Goal: Transaction & Acquisition: Subscribe to service/newsletter

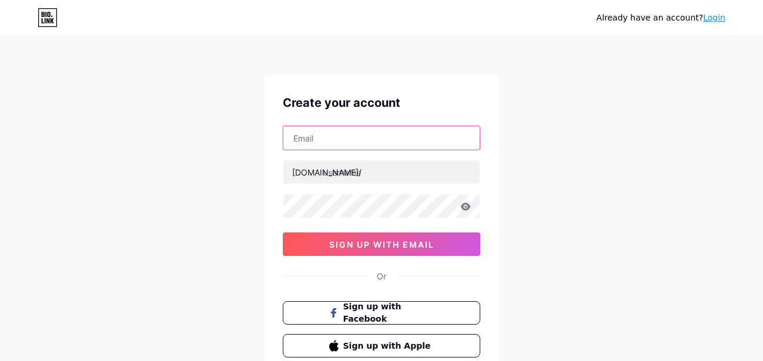
click at [333, 135] on input "text" at bounding box center [381, 138] width 196 height 24
click at [333, 134] on input "text" at bounding box center [381, 138] width 196 height 24
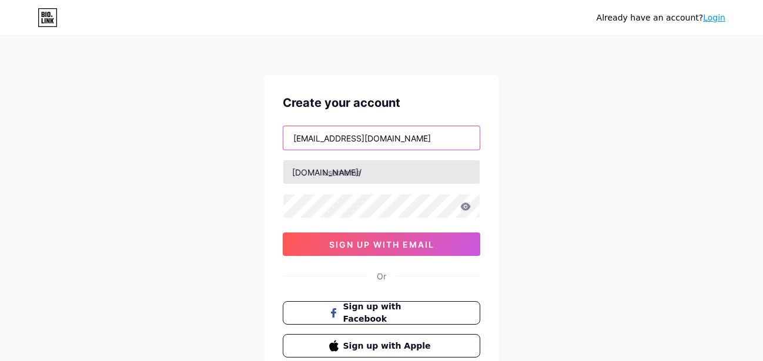
type input "[EMAIL_ADDRESS][DOMAIN_NAME]"
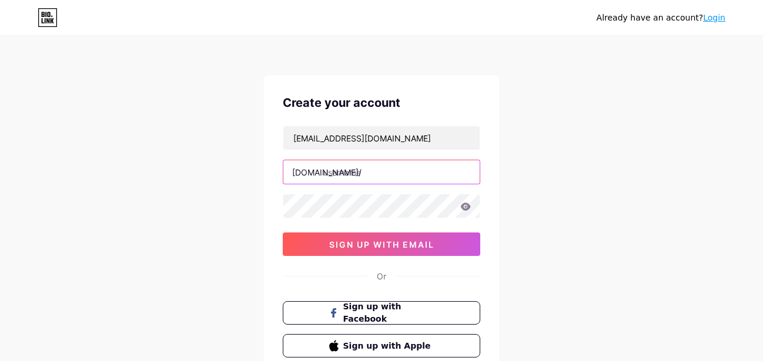
click at [338, 171] on input "text" at bounding box center [381, 172] width 196 height 24
paste input "webbersux"
type input "webbersux"
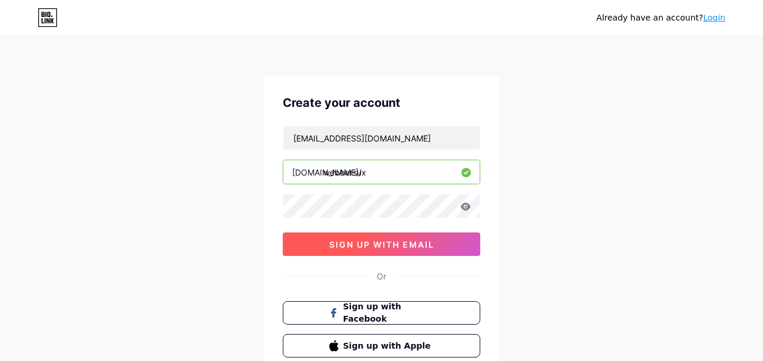
click at [335, 253] on button "sign up with email" at bounding box center [381, 245] width 197 height 24
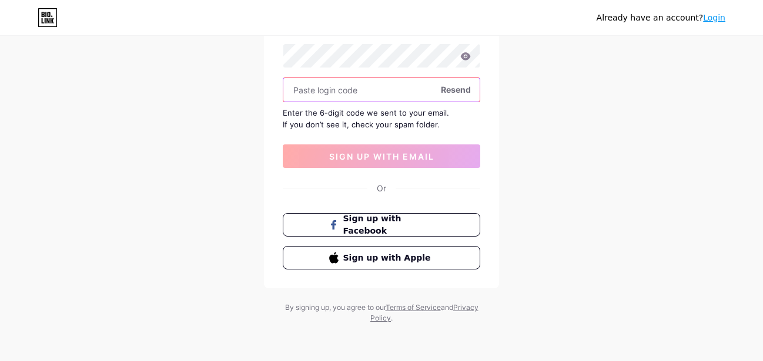
scroll to position [31, 0]
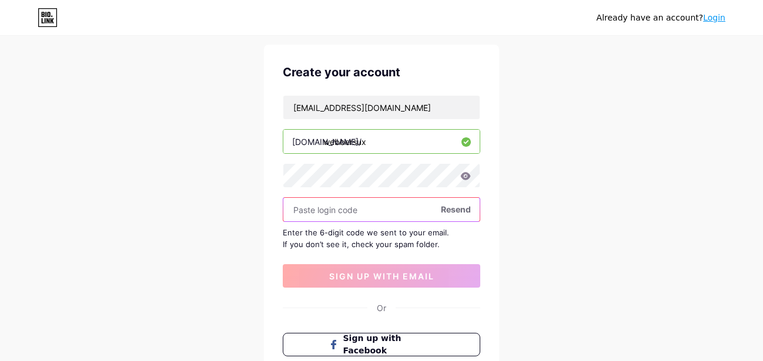
paste input "348158"
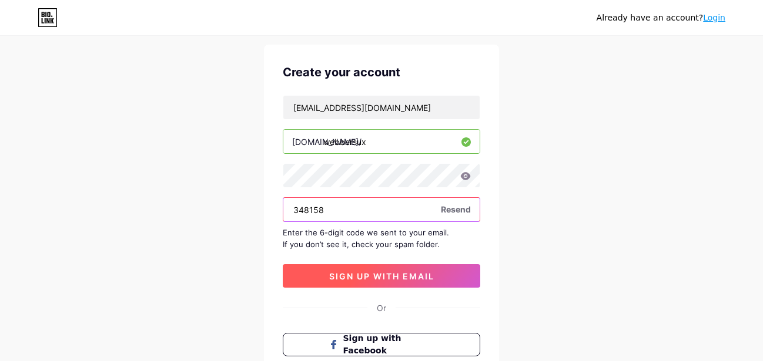
type input "348158"
click at [364, 275] on span "sign up with email" at bounding box center [381, 277] width 105 height 10
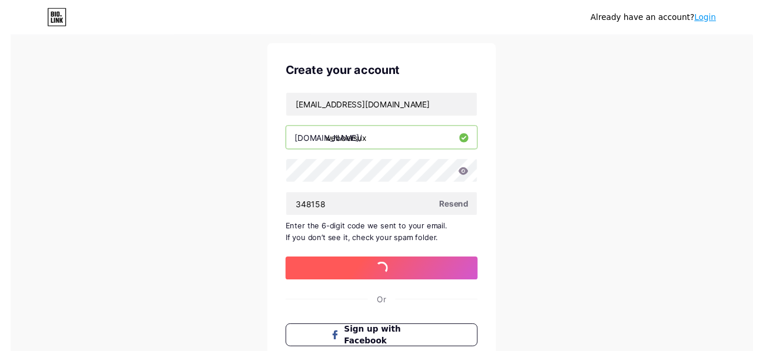
scroll to position [0, 0]
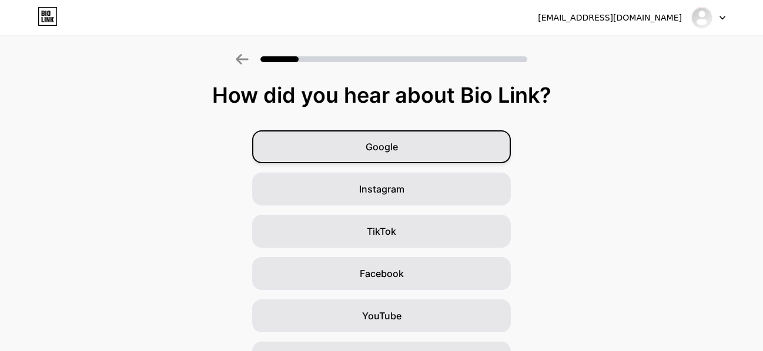
click at [367, 156] on div "Google" at bounding box center [381, 146] width 259 height 33
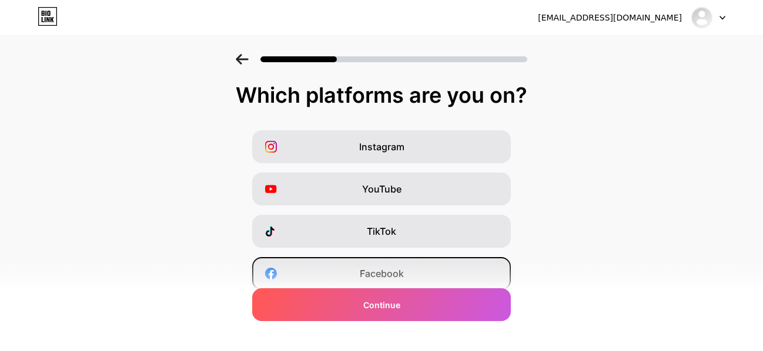
click at [377, 270] on span "Facebook" at bounding box center [382, 274] width 44 height 14
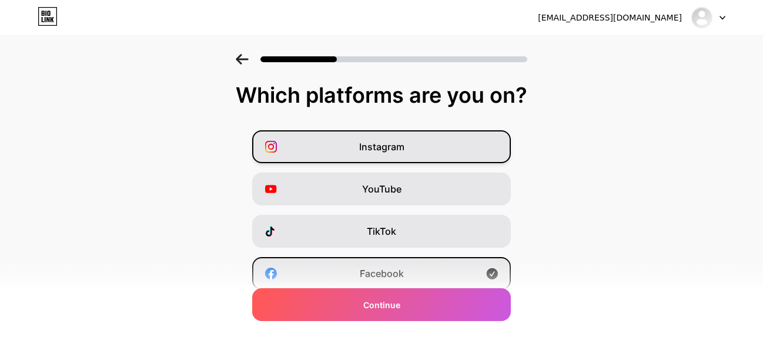
click at [380, 152] on span "Instagram" at bounding box center [381, 147] width 45 height 14
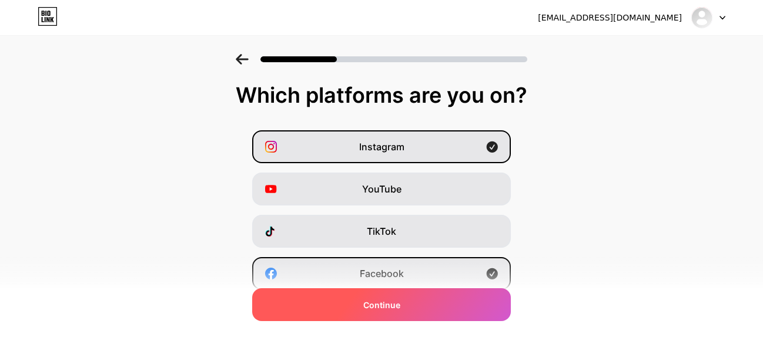
click at [377, 303] on span "Continue" at bounding box center [381, 305] width 37 height 12
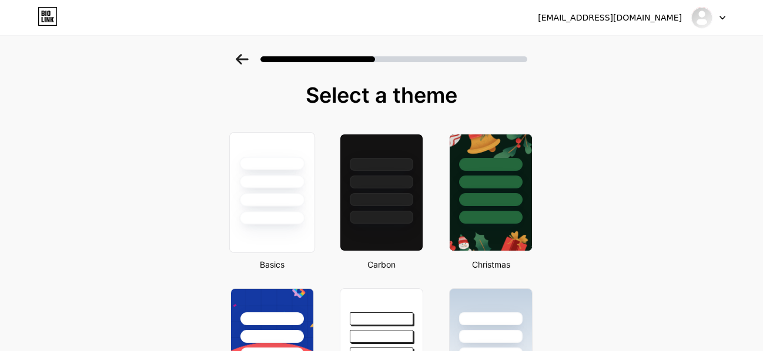
click at [283, 212] on div at bounding box center [271, 219] width 65 height 14
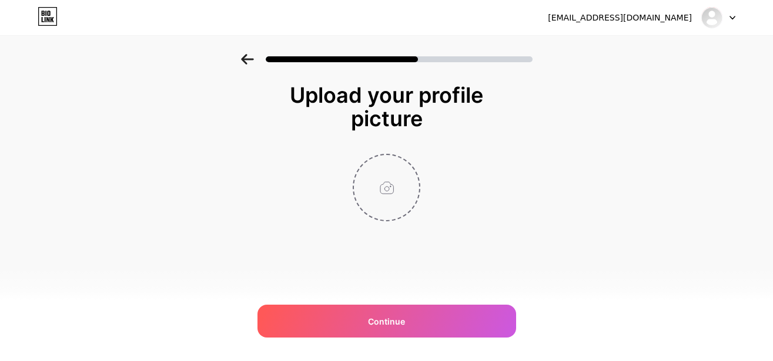
click at [385, 182] on input "file" at bounding box center [386, 187] width 65 height 65
type input "C:\fakepath\Untitled design.webp"
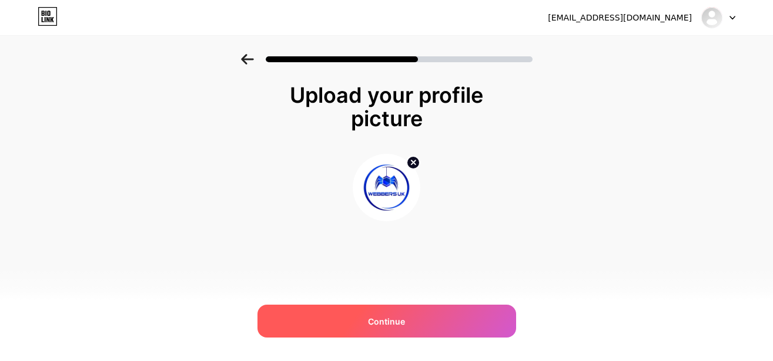
click at [403, 326] on span "Continue" at bounding box center [386, 322] width 37 height 12
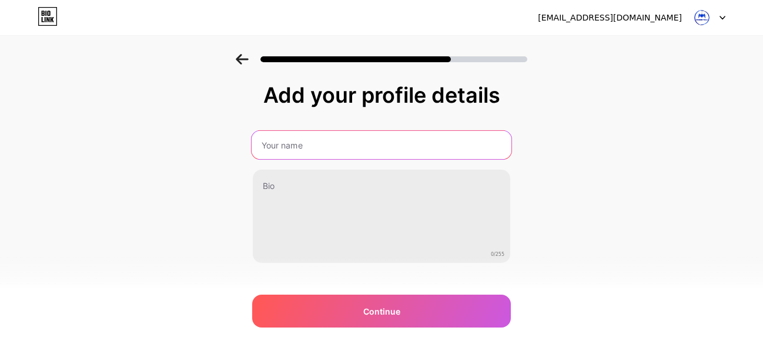
click at [355, 153] on input "text" at bounding box center [382, 145] width 260 height 28
click at [355, 152] on input "text" at bounding box center [382, 145] width 260 height 28
type input "[PERSON_NAME] UX"
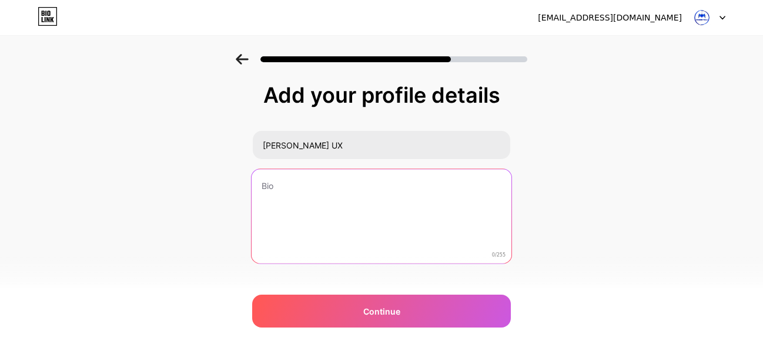
click at [298, 198] on textarea at bounding box center [382, 217] width 260 height 96
paste textarea "Webbers UX® is a leading provider of web design, eCommerce solutions, and digit…"
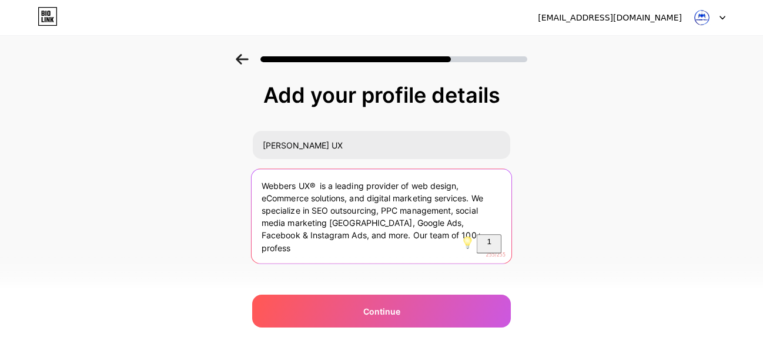
click at [453, 239] on textarea "Webbers UX® is a leading provider of web design, eCommerce solutions, and digit…" at bounding box center [382, 217] width 260 height 96
drag, startPoint x: 330, startPoint y: 236, endPoint x: 437, endPoint y: 236, distance: 107.0
click at [437, 236] on textarea "Webbers UX® is a leading provider of web design, eCommerce solutions, and digit…" at bounding box center [382, 217] width 260 height 96
paste textarea "[URL][PERSON_NAME]"
drag, startPoint x: 480, startPoint y: 199, endPoint x: 482, endPoint y: 227, distance: 28.9
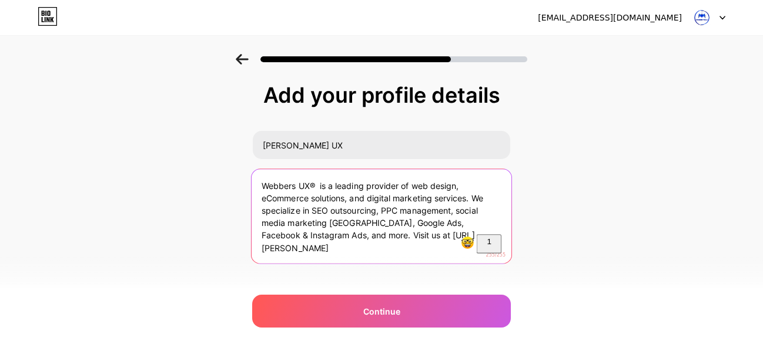
click at [482, 227] on textarea "Webbers UX® is a leading provider of web design, eCommerce solutions, and digit…" at bounding box center [382, 217] width 260 height 96
click at [424, 224] on textarea "Webbers UX® is a leading provider of web design, eCommerce solutions, and digit…" at bounding box center [382, 217] width 260 height 96
drag, startPoint x: 360, startPoint y: 222, endPoint x: 284, endPoint y: 239, distance: 78.3
click at [284, 239] on textarea "Webbers UX® is a leading provider of web design, eCommerce solutions, and digit…" at bounding box center [382, 217] width 260 height 96
drag, startPoint x: 502, startPoint y: 224, endPoint x: 441, endPoint y: 225, distance: 61.1
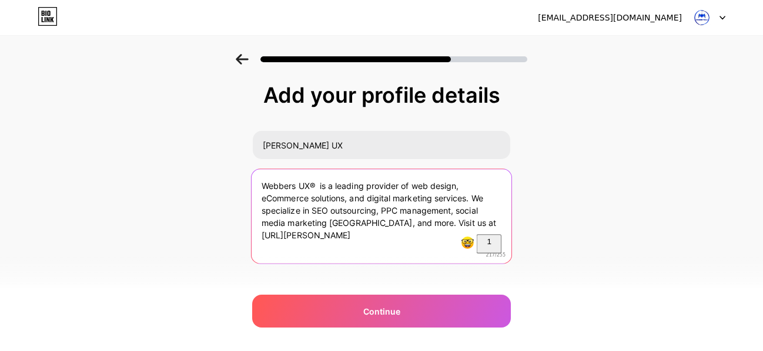
click at [441, 225] on textarea "Webbers UX® is a leading provider of web design, eCommerce solutions, and digit…" at bounding box center [382, 217] width 260 height 96
paste textarea "[DOMAIN_NAME]"
click at [362, 243] on textarea "Webbers UX® is a leading provider of web design, eCommerce solutions, and digit…" at bounding box center [382, 217] width 260 height 96
click at [348, 247] on html "[EMAIL_ADDRESS][DOMAIN_NAME] Logout Link Copied Add your profile details [PERSO…" at bounding box center [381, 185] width 763 height 370
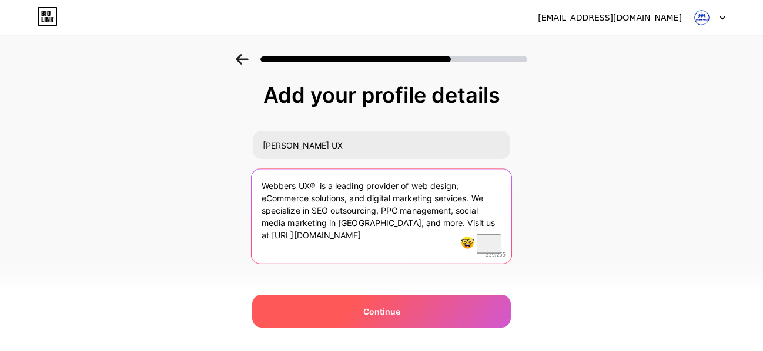
type textarea "Webbers UX® is a leading provider of web design, eCommerce solutions, and digit…"
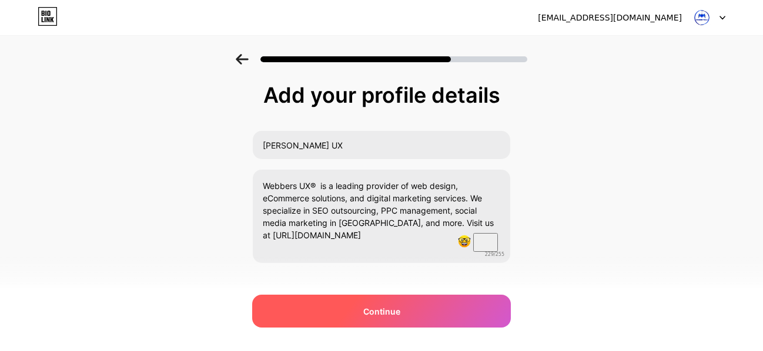
click at [373, 311] on span "Continue" at bounding box center [381, 312] width 37 height 12
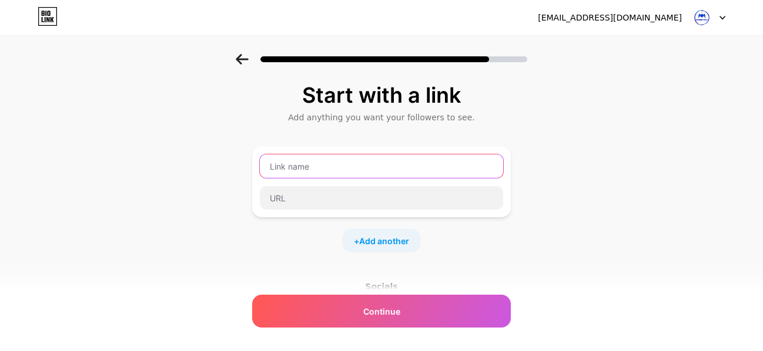
click at [316, 169] on input "text" at bounding box center [381, 167] width 243 height 24
click at [314, 165] on input "text" at bounding box center [381, 167] width 243 height 24
click at [324, 166] on input "text" at bounding box center [381, 167] width 243 height 24
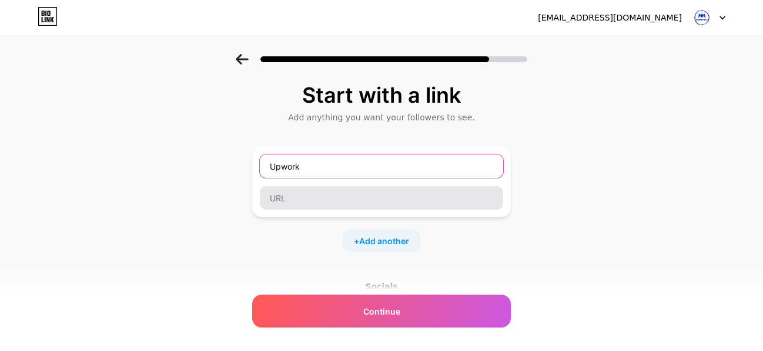
type input "Upwork"
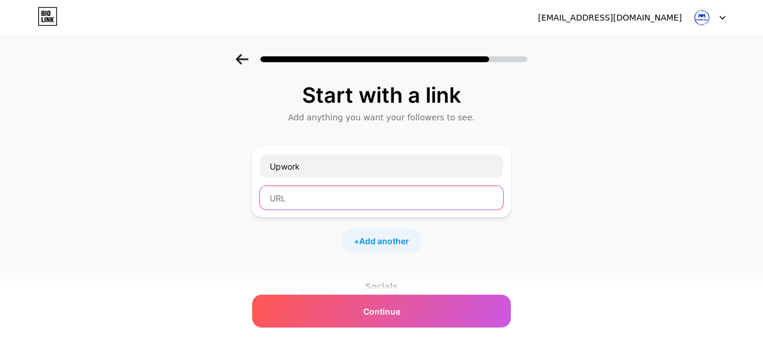
click at [321, 206] on input "text" at bounding box center [381, 198] width 243 height 24
paste input "[URL][DOMAIN_NAME]"
type input "[URL][DOMAIN_NAME]"
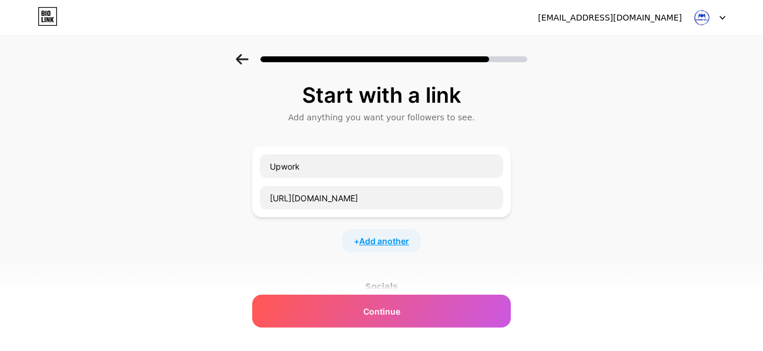
click at [377, 240] on span "Add another" at bounding box center [384, 241] width 50 height 12
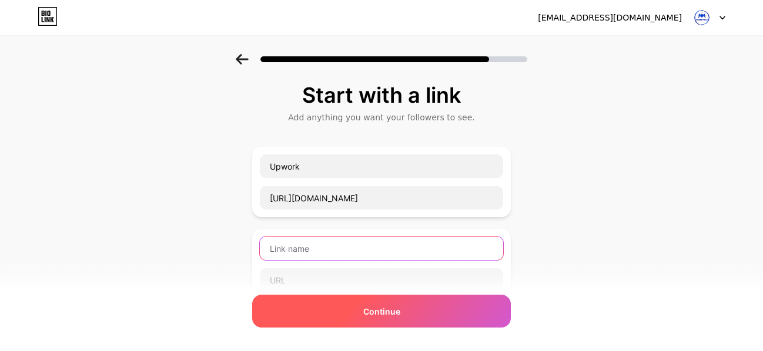
drag, startPoint x: 329, startPoint y: 250, endPoint x: 274, endPoint y: 312, distance: 82.4
click at [329, 251] on input "text" at bounding box center [381, 249] width 243 height 24
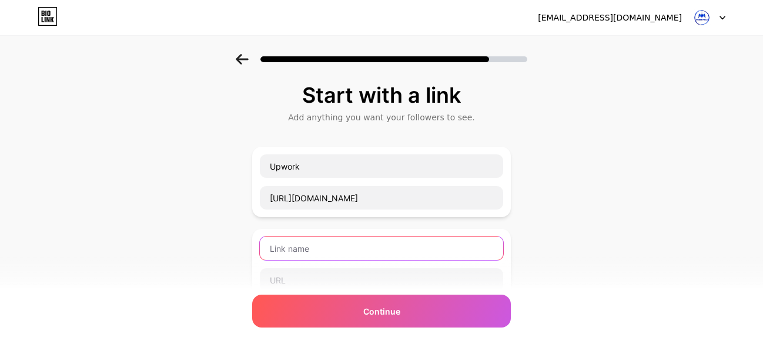
paste input "facebook"
click at [278, 250] on input "facebook" at bounding box center [381, 249] width 243 height 24
type input "Facebook"
click at [293, 280] on input "text" at bounding box center [381, 281] width 243 height 24
paste input "[URL][DOMAIN_NAME]"
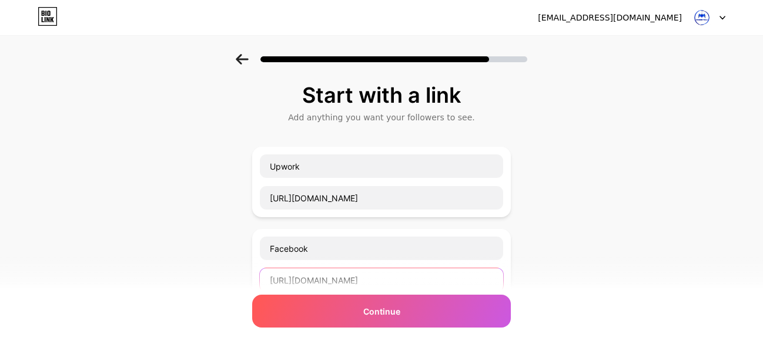
scroll to position [180, 0]
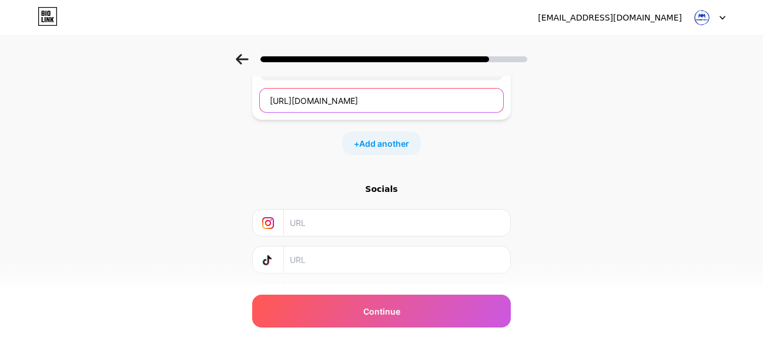
click at [434, 100] on input "[URL][DOMAIN_NAME]" at bounding box center [381, 101] width 243 height 24
click at [274, 102] on input "[URL][DOMAIN_NAME]" at bounding box center [381, 101] width 243 height 24
type input "[URL][DOMAIN_NAME]"
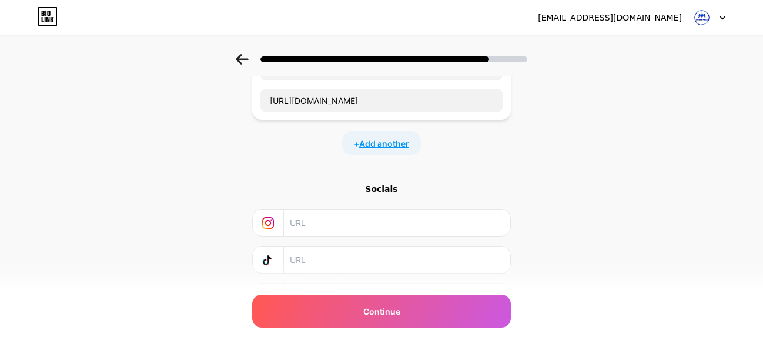
click at [390, 143] on span "Add another" at bounding box center [384, 144] width 50 height 12
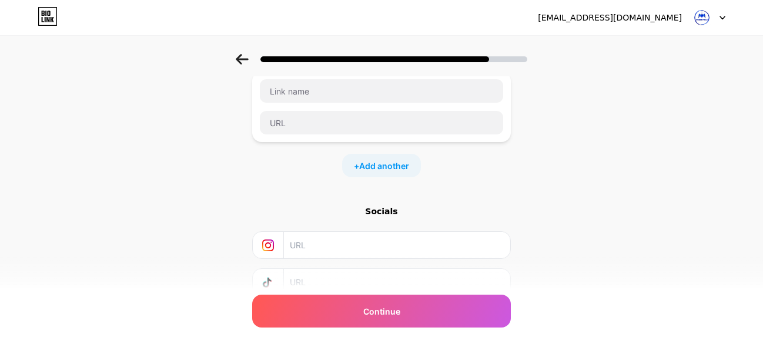
scroll to position [327, 0]
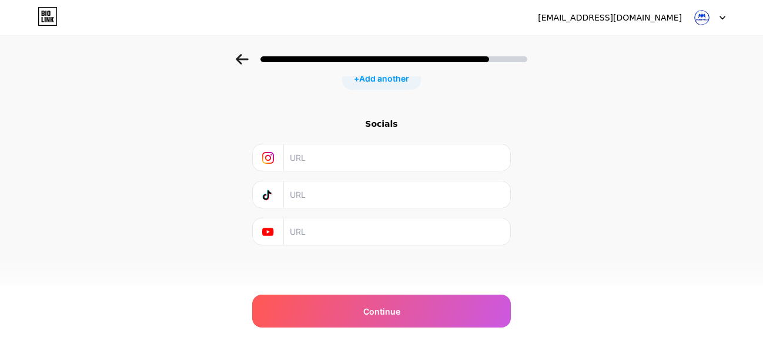
click at [331, 159] on input "text" at bounding box center [396, 158] width 213 height 26
paste input "[URL][DOMAIN_NAME]"
type input "[URL][DOMAIN_NAME]"
click at [321, 195] on input "text" at bounding box center [396, 195] width 213 height 26
click at [320, 232] on input "text" at bounding box center [396, 232] width 213 height 26
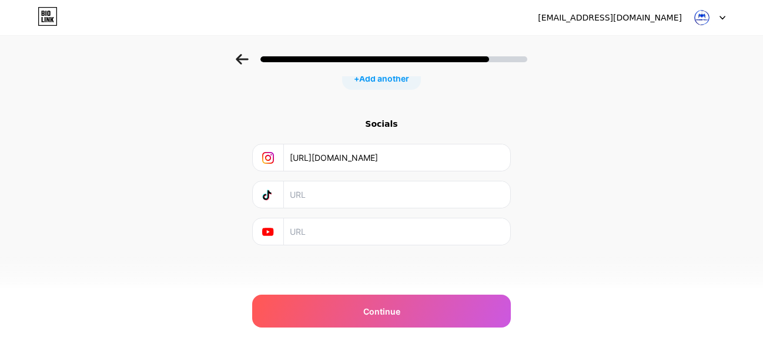
paste input "[URL][DOMAIN_NAME]"
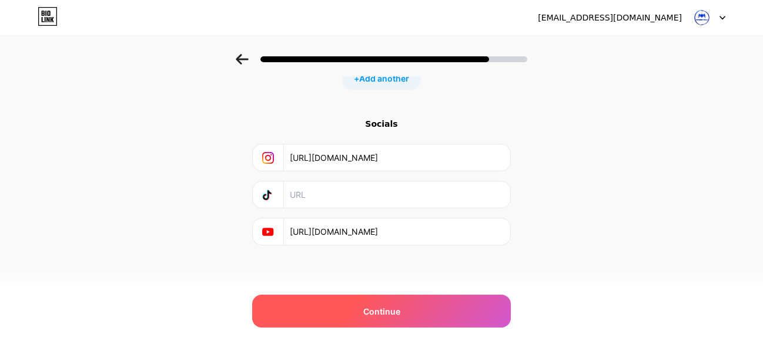
type input "[URL][DOMAIN_NAME]"
click at [371, 316] on span "Continue" at bounding box center [381, 312] width 37 height 12
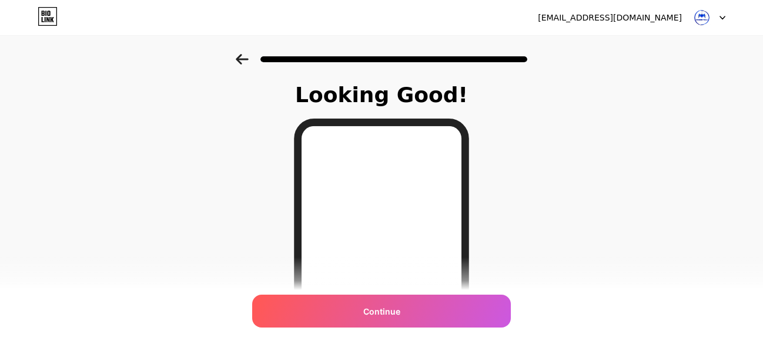
scroll to position [180, 0]
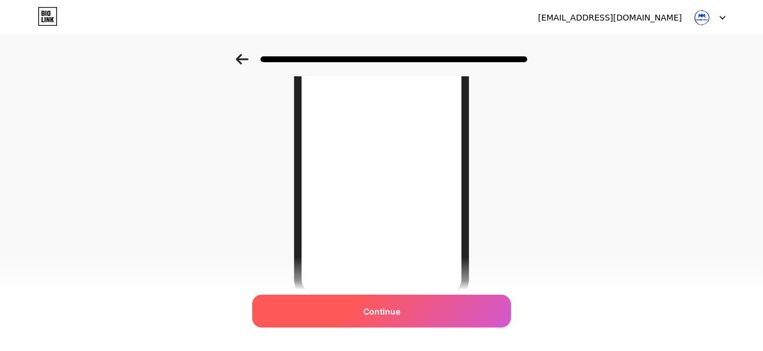
click at [400, 310] on span "Continue" at bounding box center [381, 312] width 37 height 12
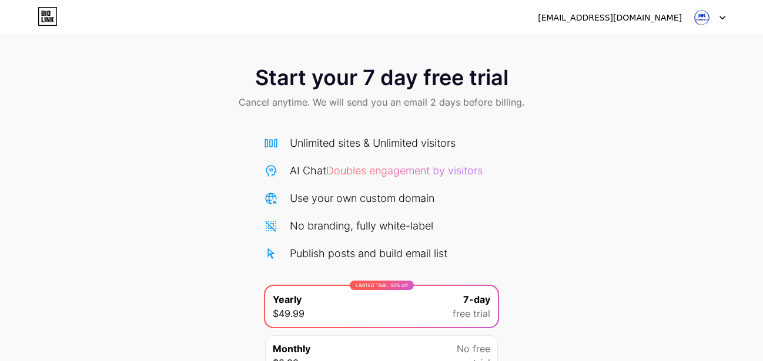
click at [701, 22] on img at bounding box center [702, 17] width 22 height 22
click at [32, 10] on div "[EMAIL_ADDRESS][DOMAIN_NAME] Logout" at bounding box center [381, 17] width 763 height 21
click at [53, 16] on icon at bounding box center [48, 16] width 20 height 19
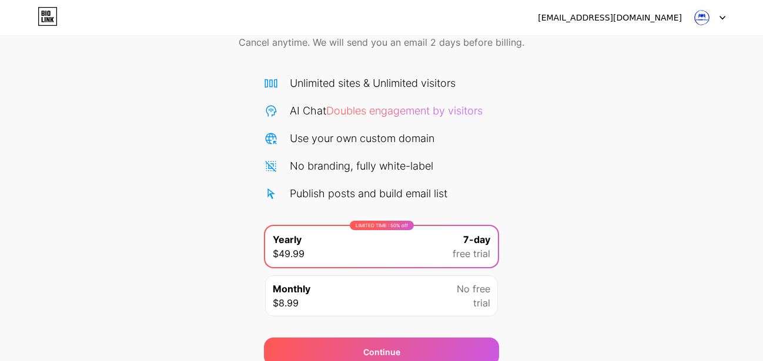
scroll to position [112, 0]
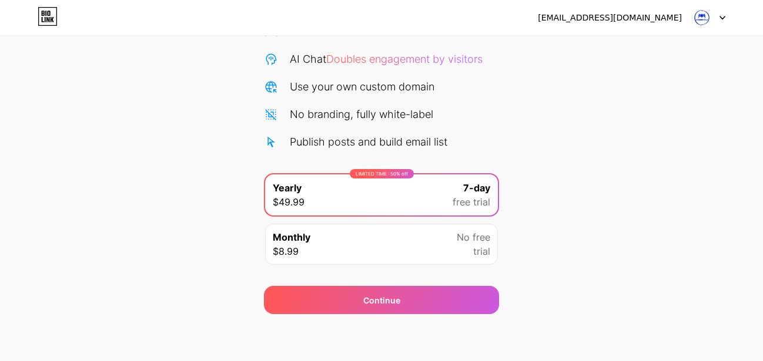
click at [412, 241] on div "Monthly $8.99 No free trial" at bounding box center [381, 244] width 233 height 41
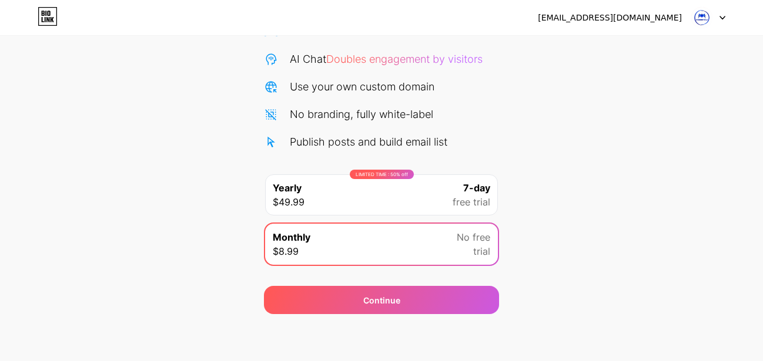
drag, startPoint x: 451, startPoint y: 300, endPoint x: 648, endPoint y: 281, distance: 197.2
click at [453, 300] on div "Continue" at bounding box center [381, 300] width 235 height 28
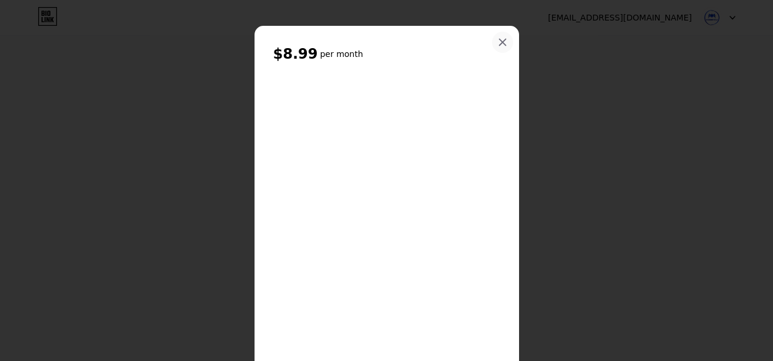
click at [498, 38] on icon at bounding box center [502, 42] width 9 height 9
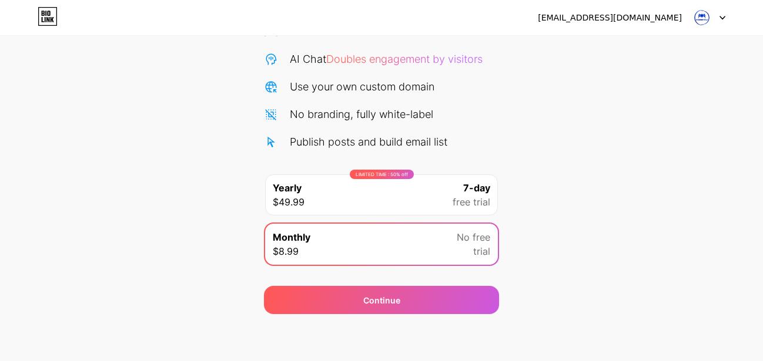
click at [709, 19] on img at bounding box center [702, 17] width 22 height 22
click at [55, 15] on icon at bounding box center [48, 16] width 20 height 19
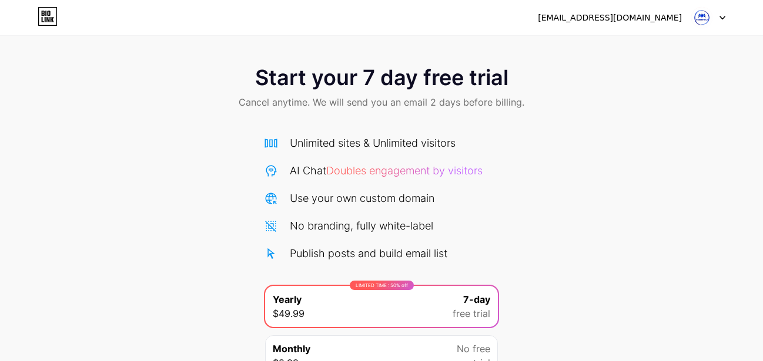
click at [706, 17] on img at bounding box center [702, 17] width 22 height 22
click at [49, 18] on icon at bounding box center [47, 19] width 3 height 5
click at [705, 16] on img at bounding box center [702, 17] width 22 height 22
drag, startPoint x: 53, startPoint y: 18, endPoint x: 120, endPoint y: 3, distance: 68.7
click at [53, 18] on icon at bounding box center [53, 19] width 4 height 5
